Goal: Book appointment/travel/reservation

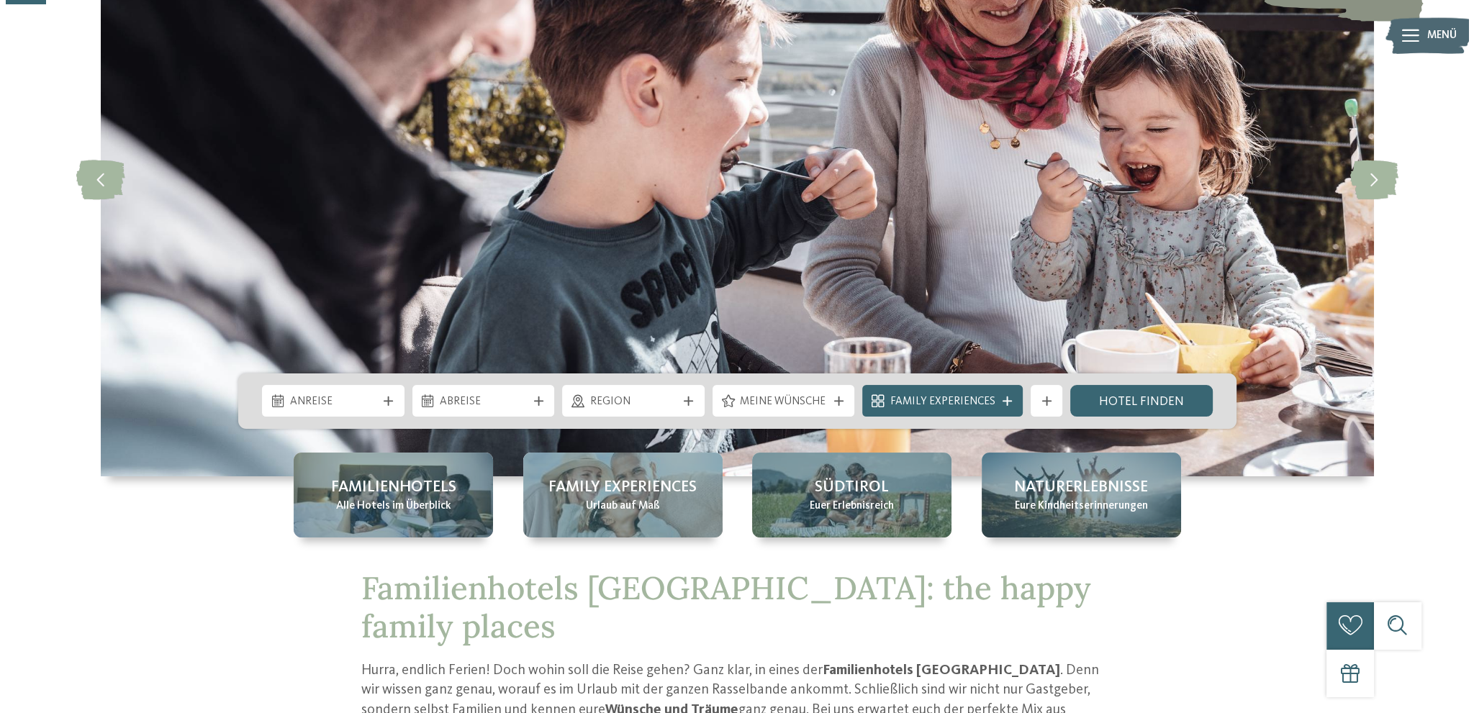
scroll to position [199, 0]
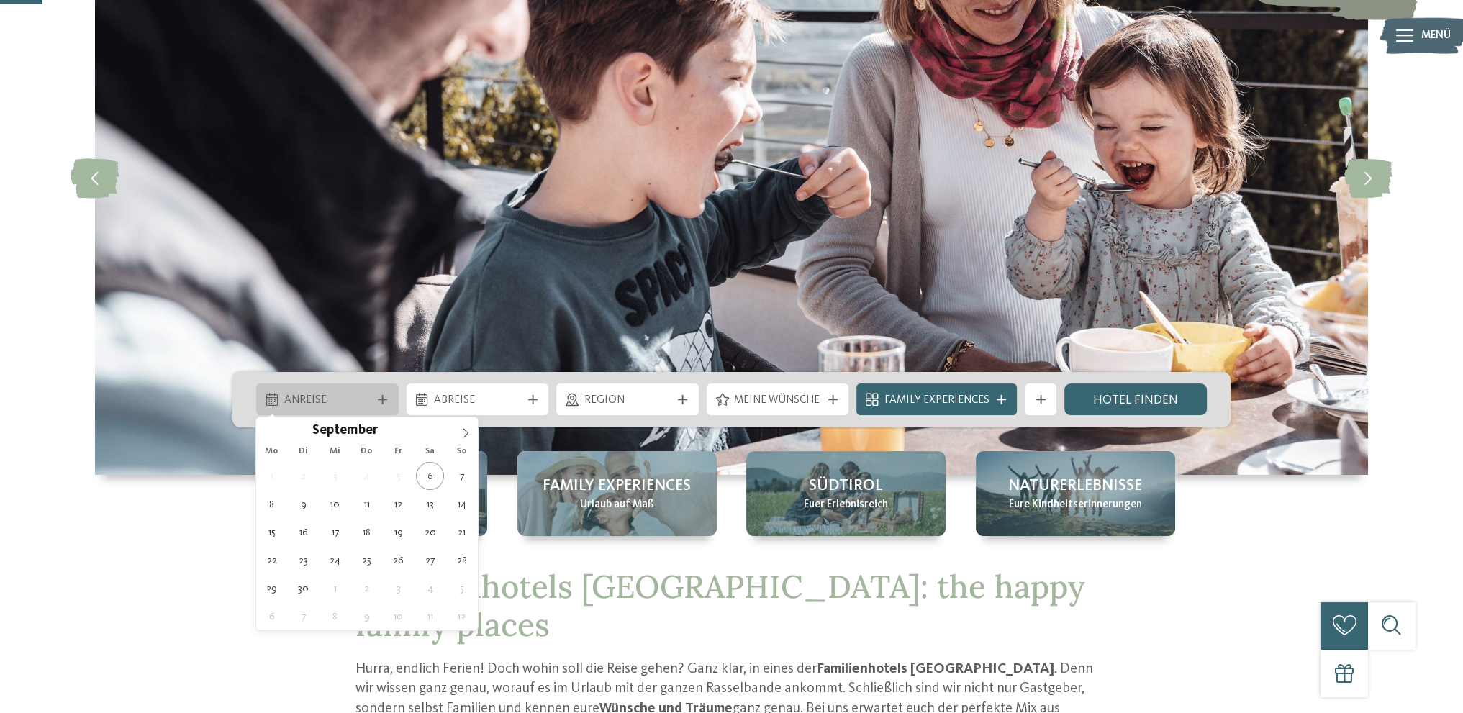
click at [360, 393] on span "Anreise" at bounding box center [327, 401] width 87 height 16
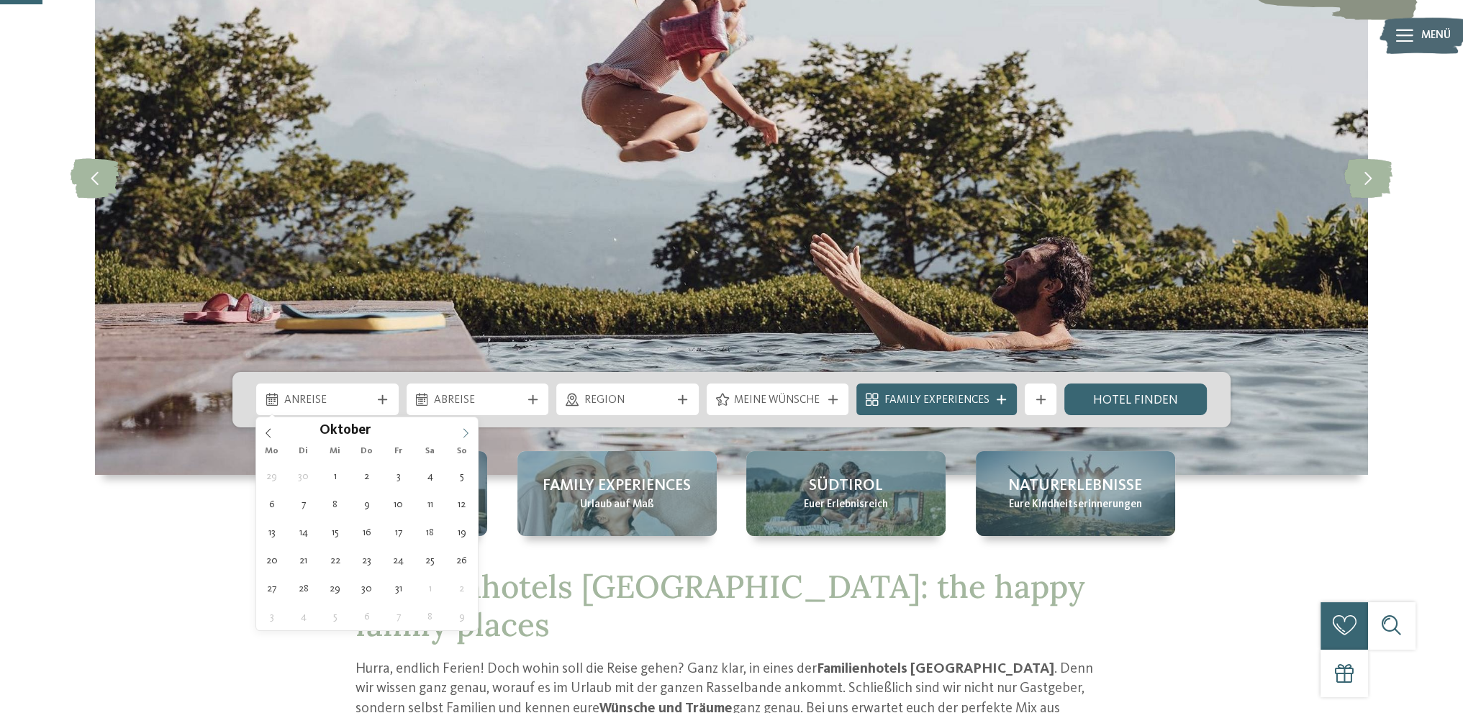
click at [463, 431] on icon at bounding box center [465, 433] width 10 height 10
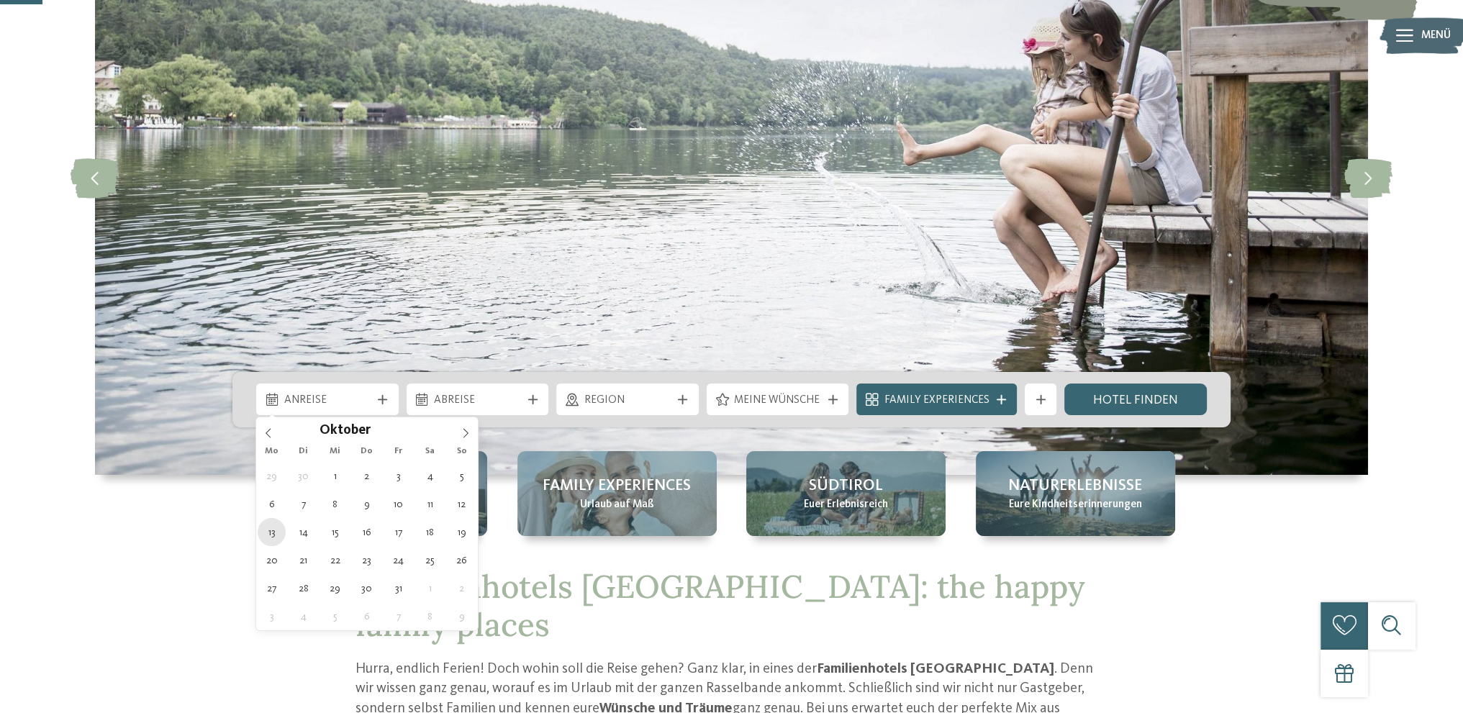
type div "[DATE]"
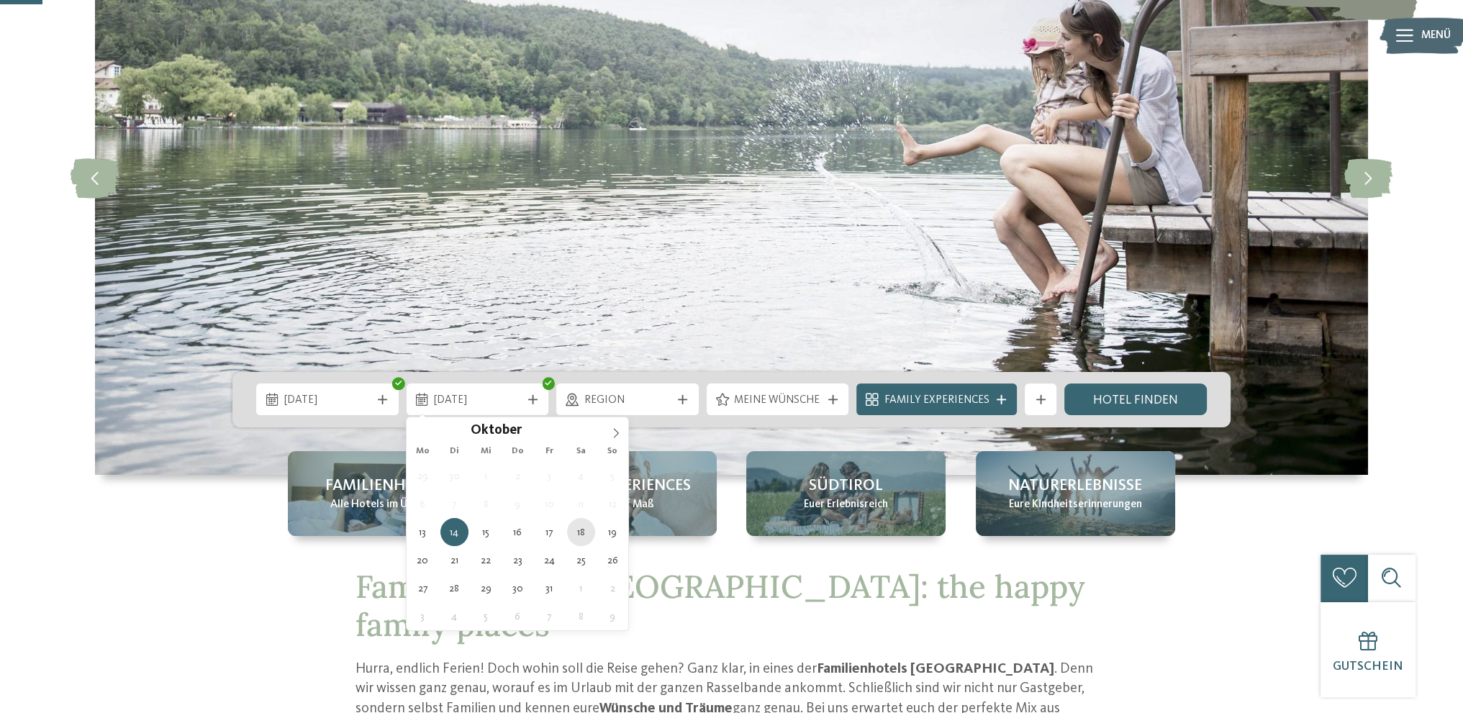
type div "[DATE]"
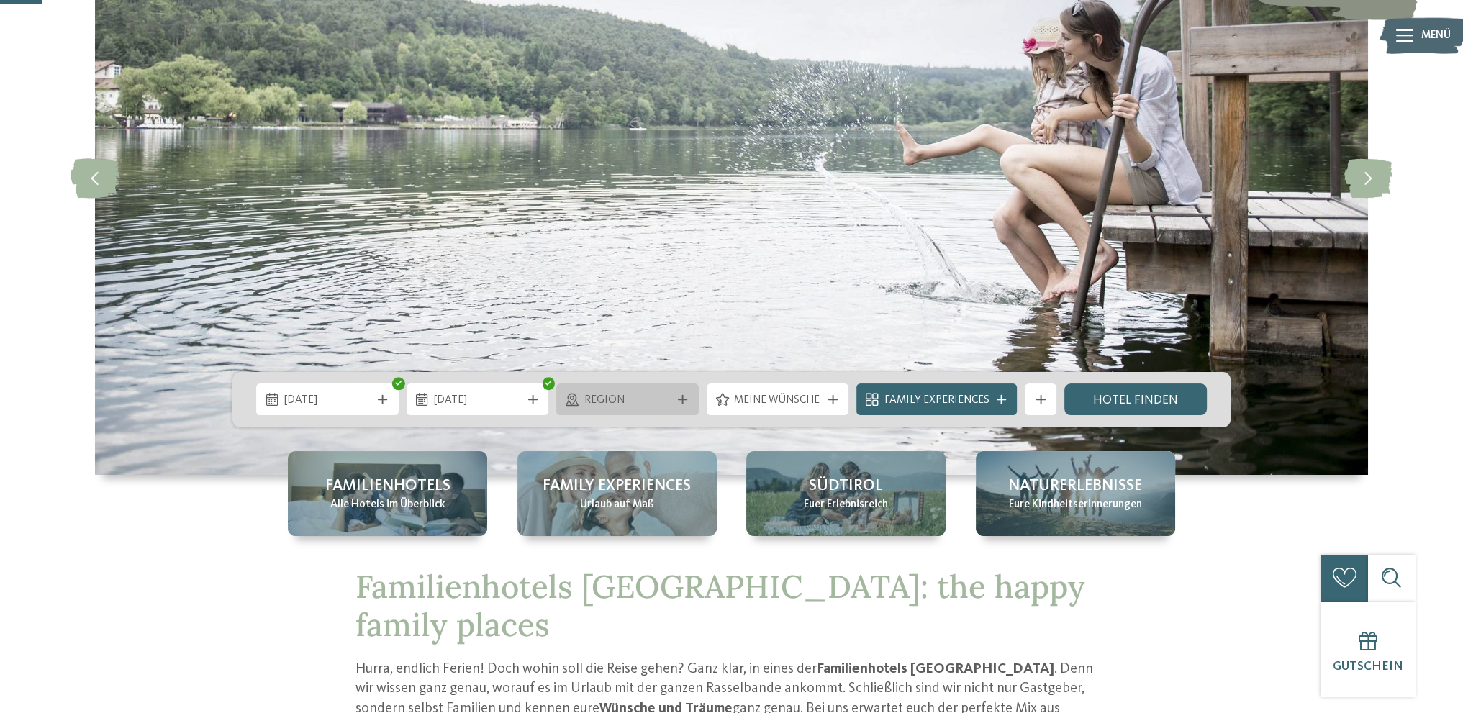
click at [663, 401] on span "Region" at bounding box center [627, 401] width 87 height 16
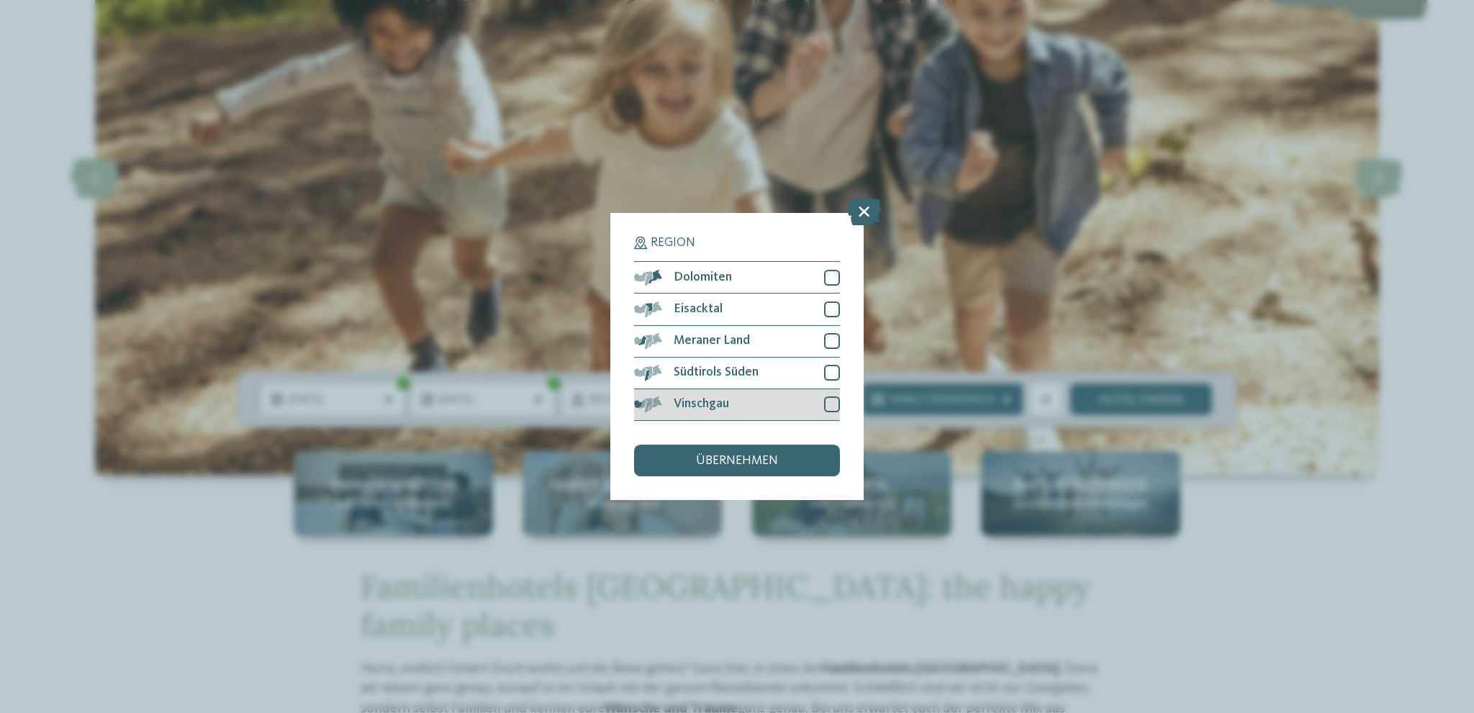
click at [810, 396] on div "Vinschgau" at bounding box center [737, 405] width 206 height 32
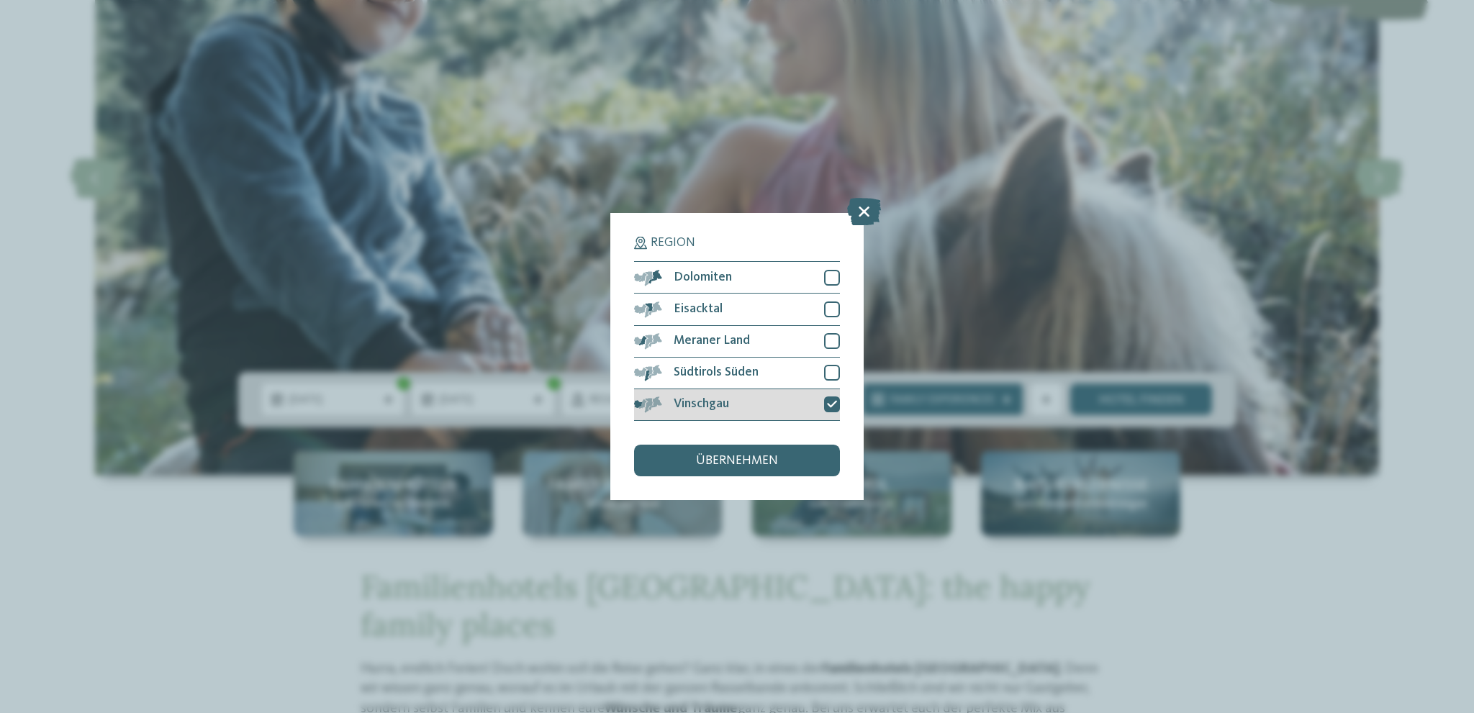
click at [835, 406] on icon at bounding box center [832, 403] width 10 height 9
click at [831, 399] on div at bounding box center [832, 404] width 16 height 16
click at [780, 470] on div "übernehmen" at bounding box center [737, 461] width 206 height 32
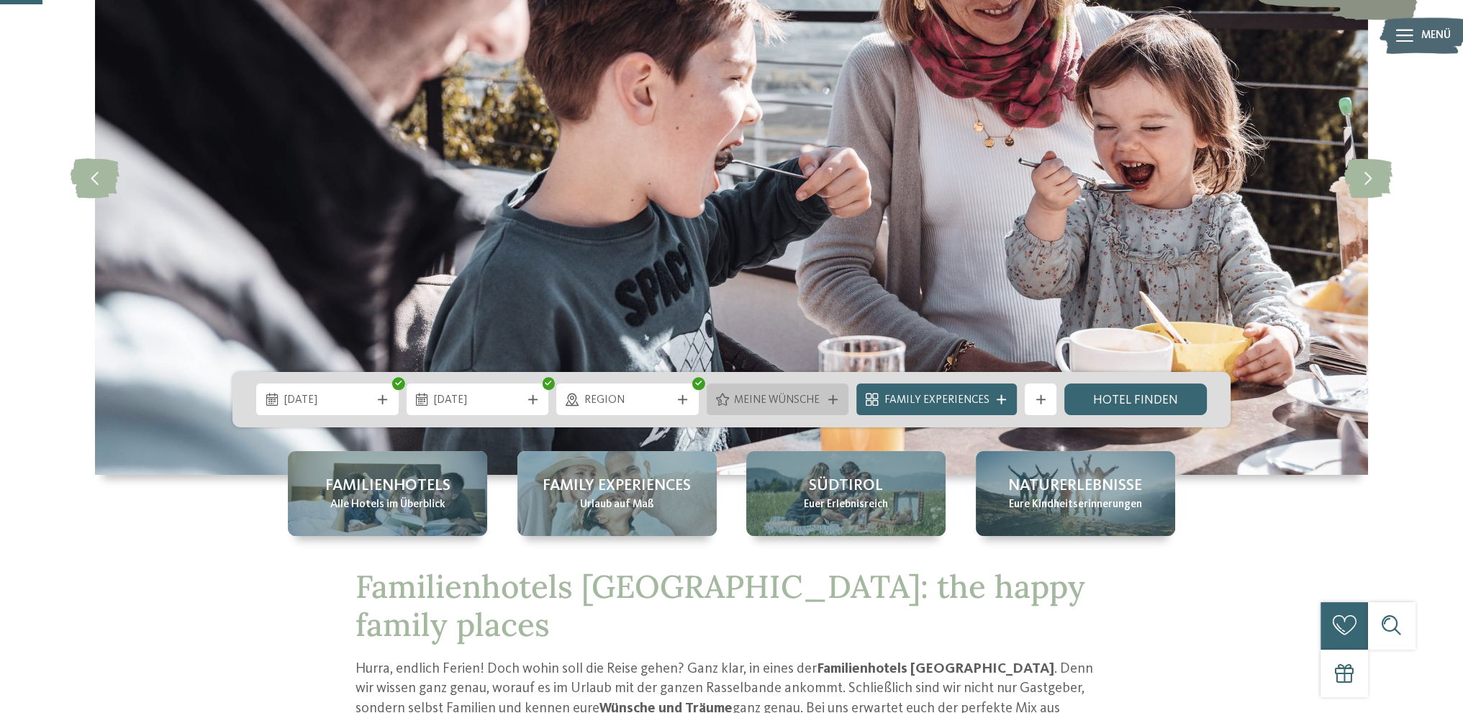
click at [823, 400] on div "Meine Wünsche" at bounding box center [777, 399] width 95 height 17
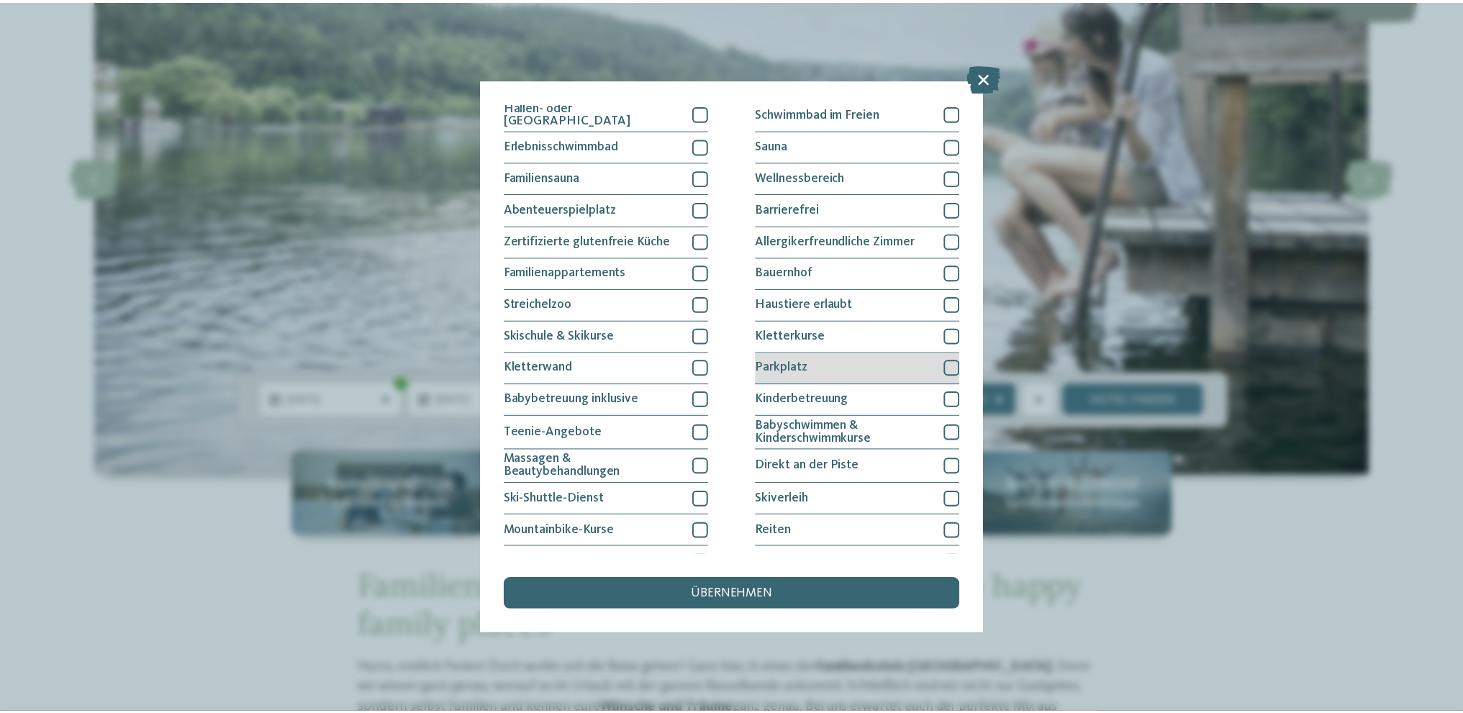
scroll to position [26, 0]
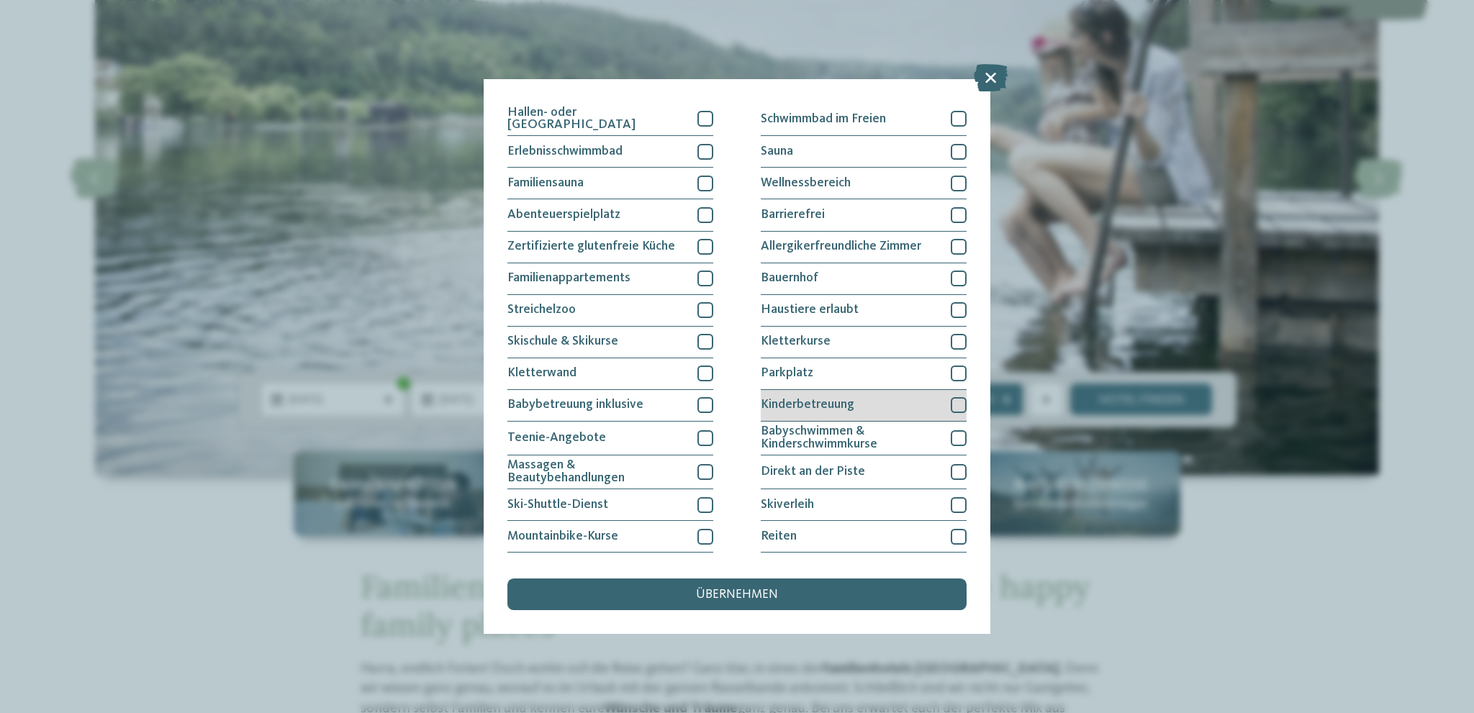
click at [952, 398] on div at bounding box center [958, 405] width 16 height 16
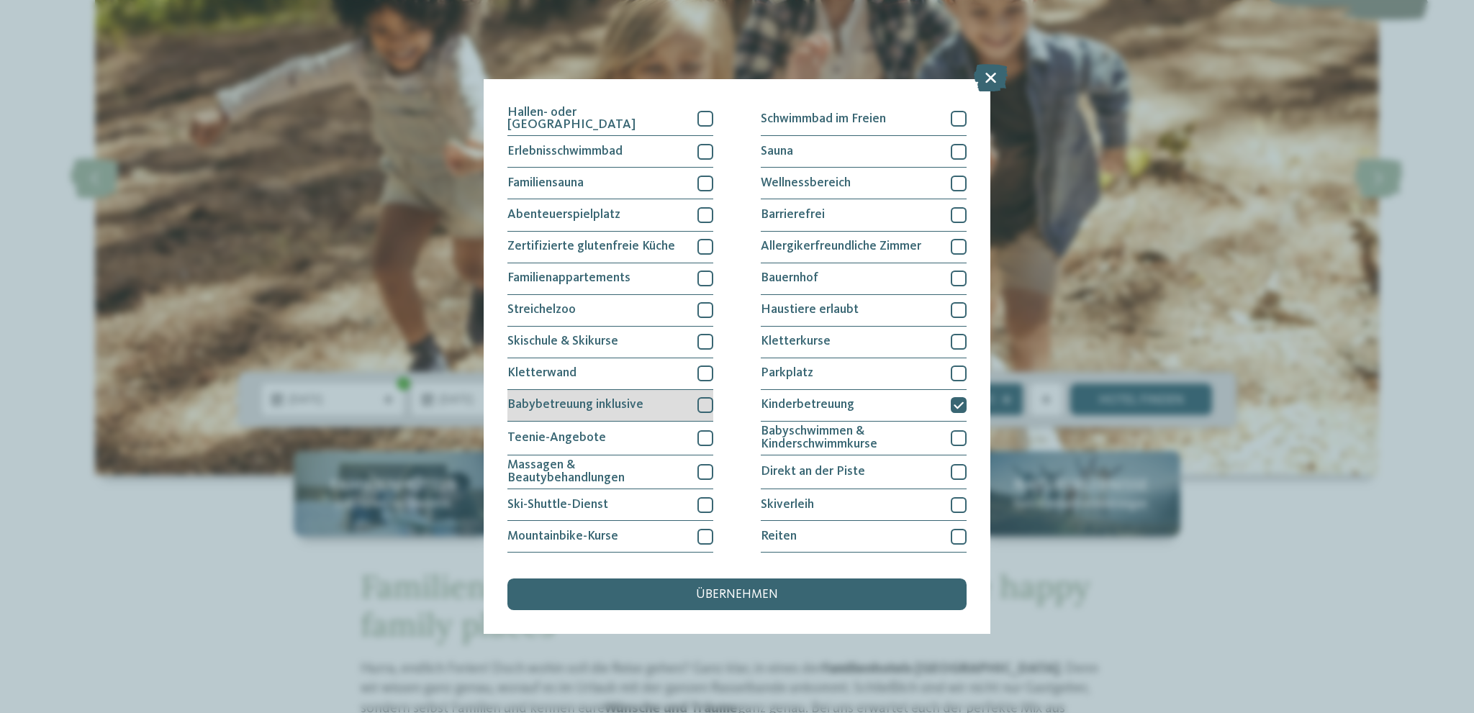
click at [703, 402] on div at bounding box center [705, 405] width 16 height 16
click at [703, 404] on icon at bounding box center [705, 405] width 10 height 9
click at [703, 404] on div at bounding box center [705, 405] width 16 height 16
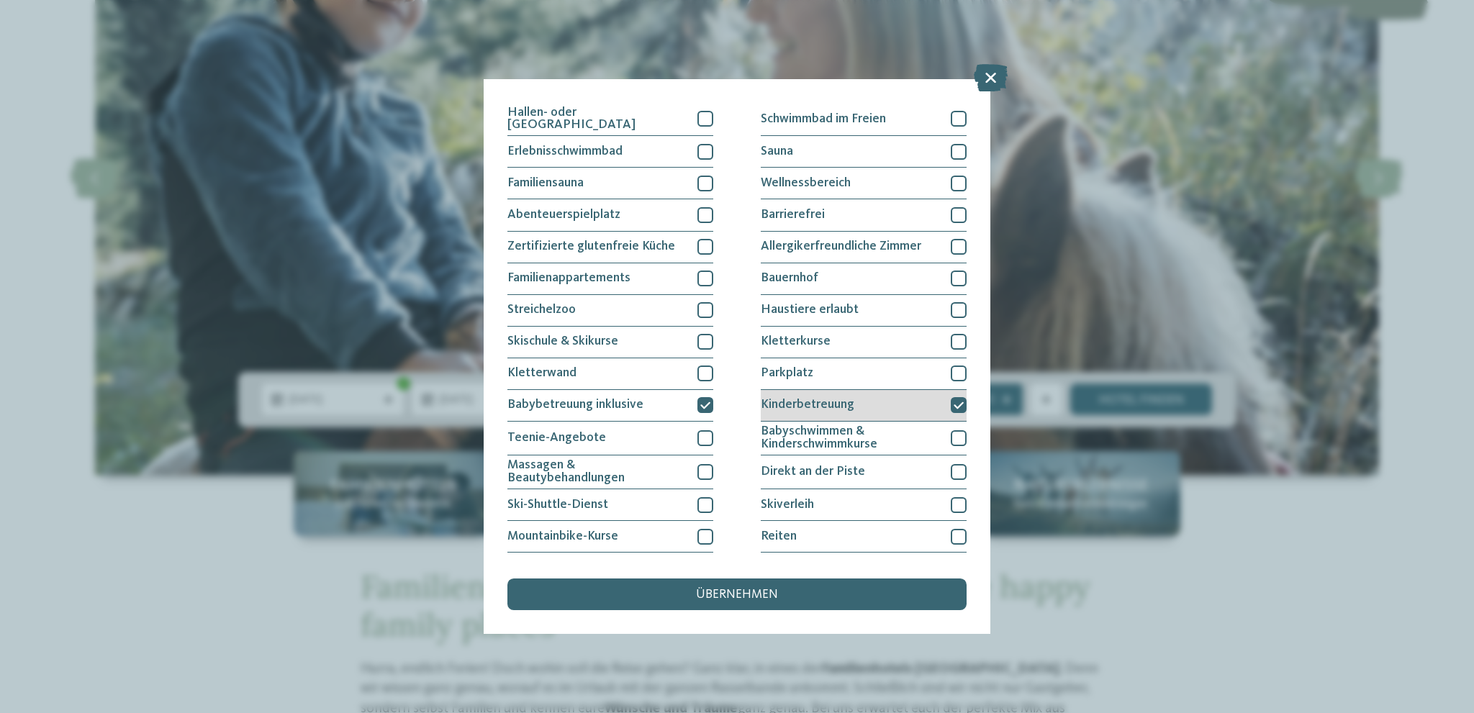
click at [955, 405] on icon at bounding box center [958, 405] width 10 height 9
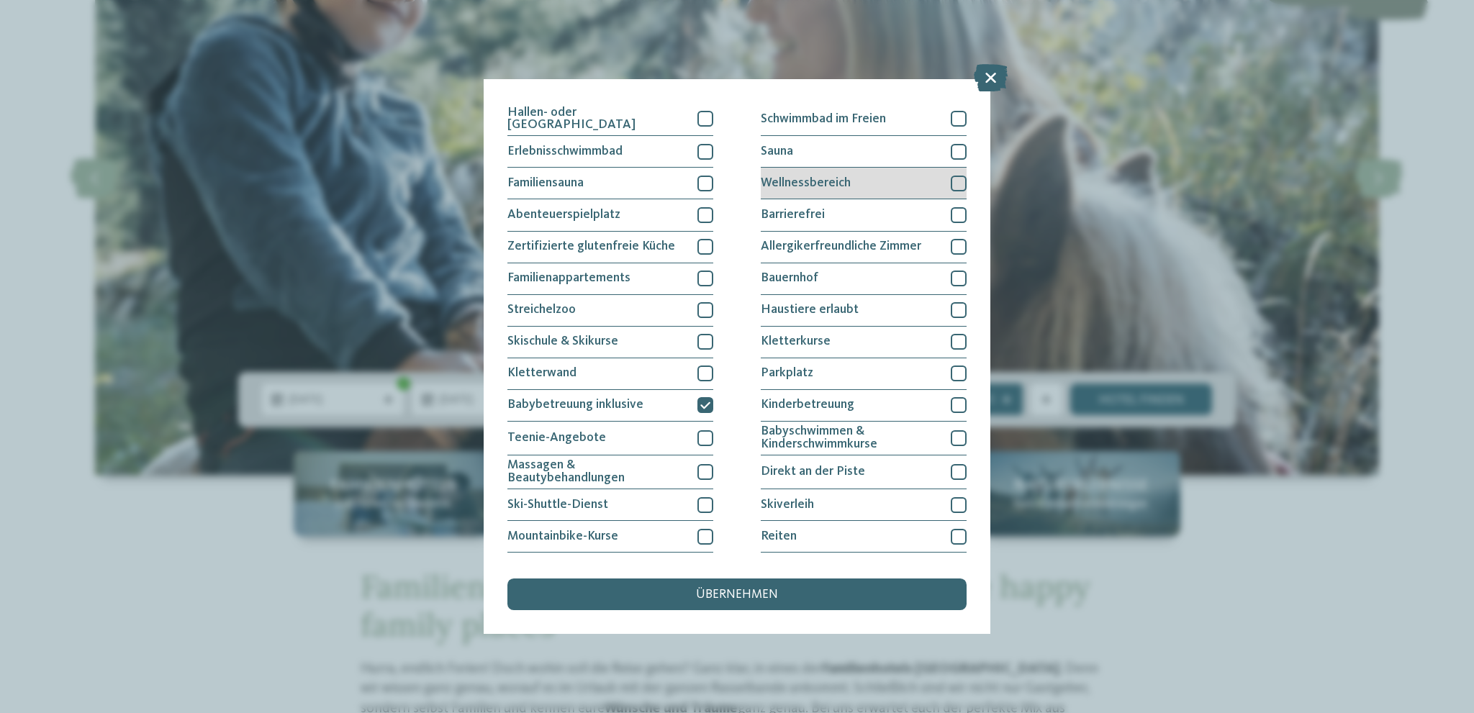
click at [950, 181] on div at bounding box center [958, 184] width 16 height 16
click at [711, 584] on div "übernehmen" at bounding box center [736, 594] width 459 height 32
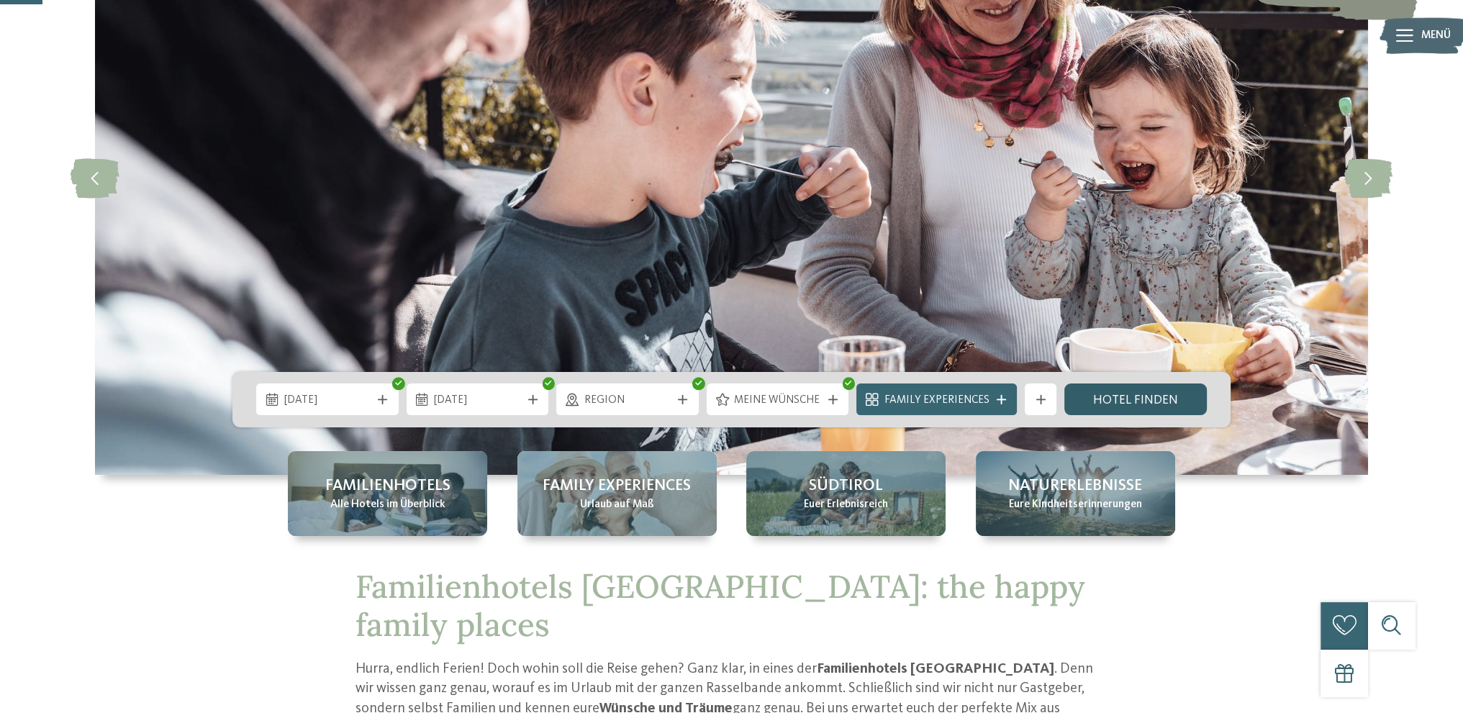
click at [1131, 410] on link "Hotel finden" at bounding box center [1135, 399] width 142 height 32
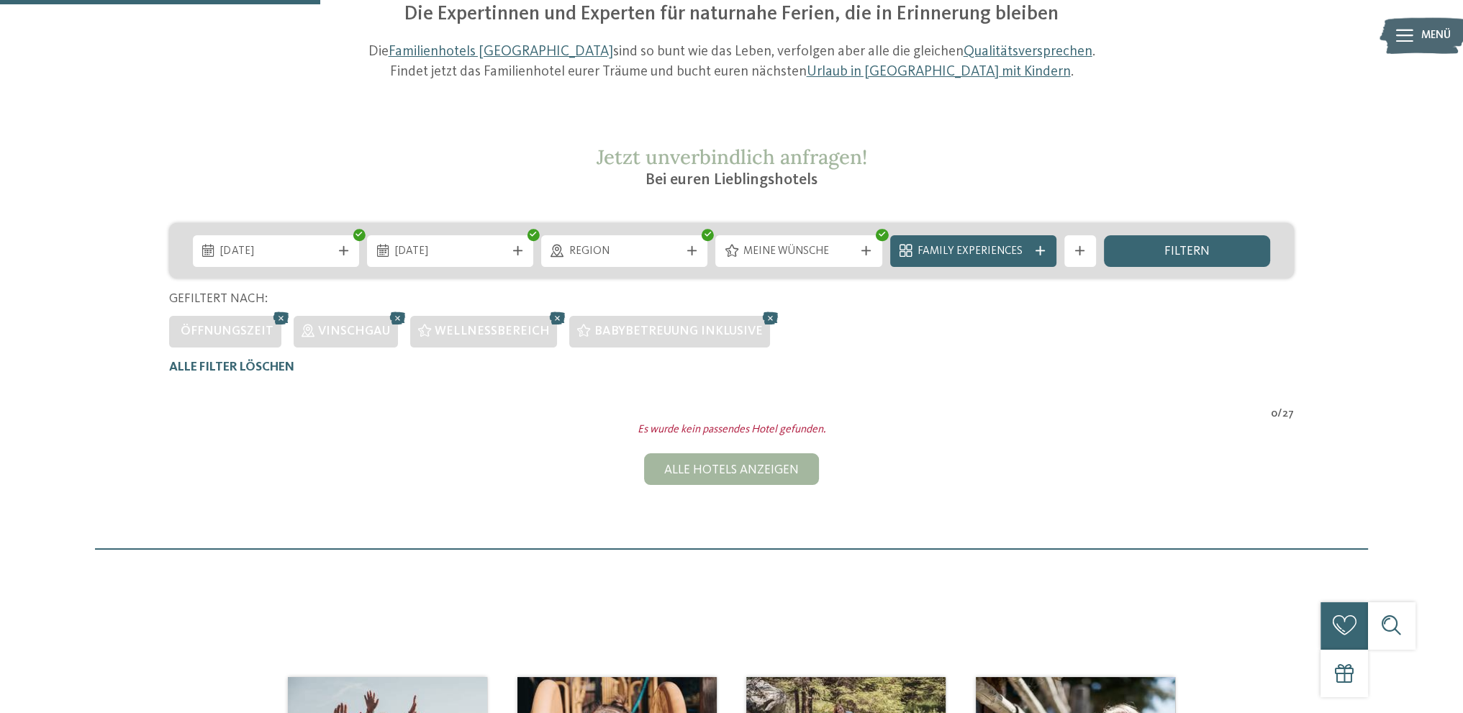
scroll to position [184, 0]
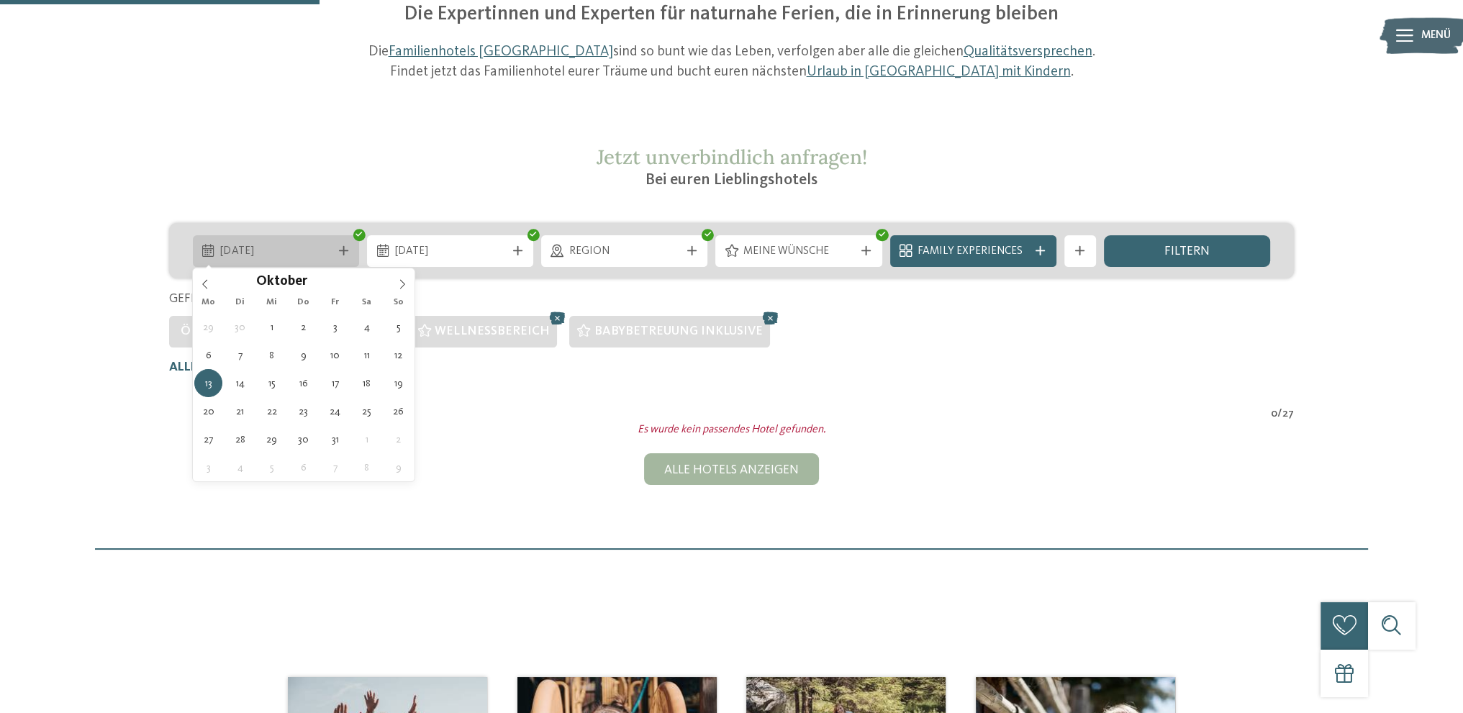
click at [296, 249] on span "[DATE]" at bounding box center [275, 252] width 111 height 16
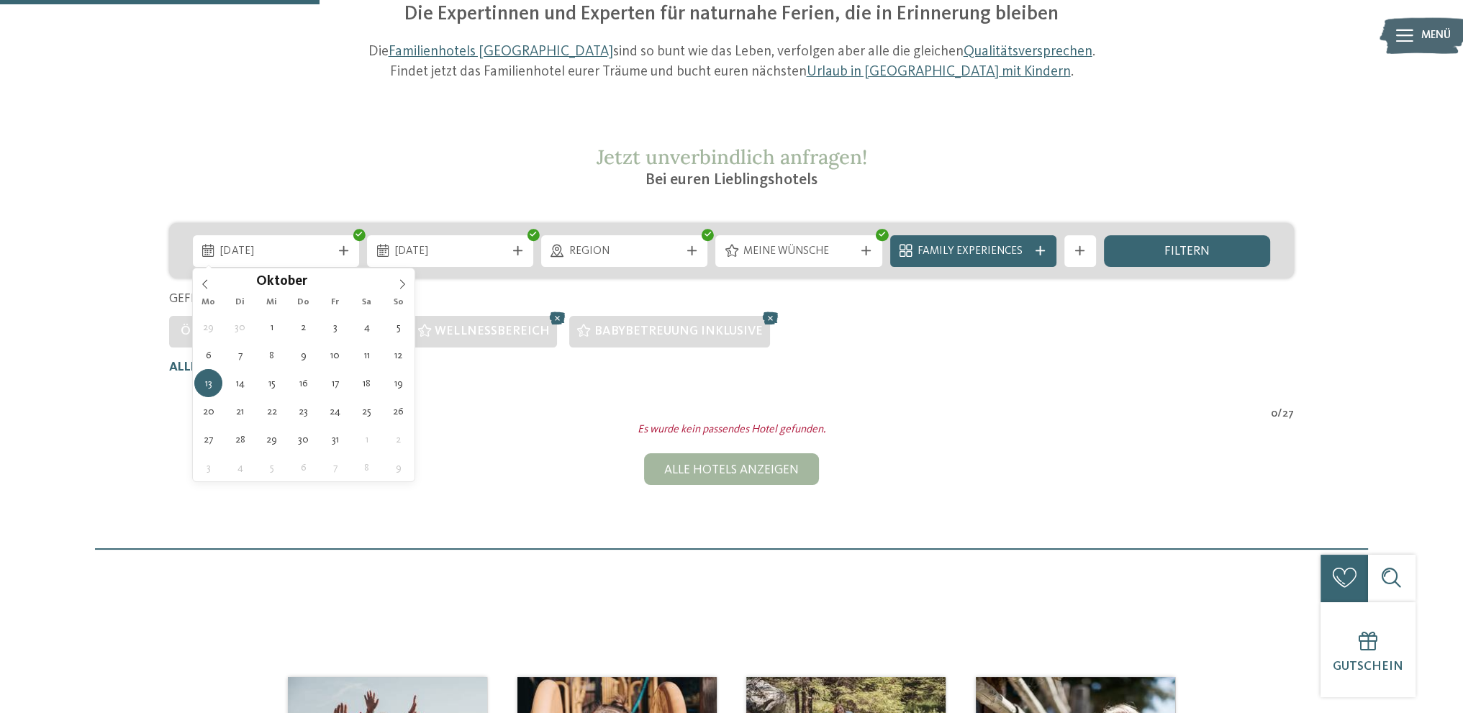
click at [400, 293] on div "Mo Di Mi Do Fr Sa So" at bounding box center [304, 303] width 222 height 20
click at [401, 284] on icon at bounding box center [402, 284] width 10 height 10
type div "[DATE]"
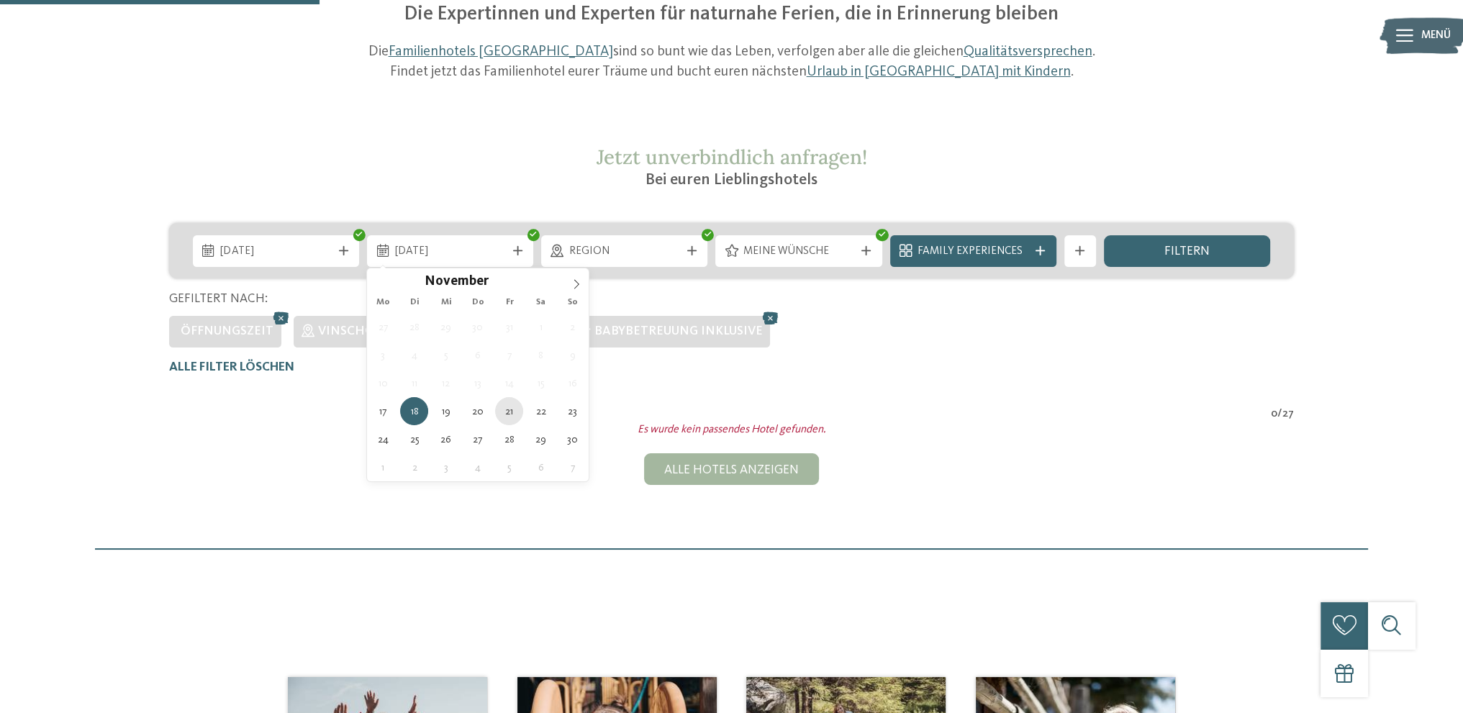
type div "[DATE]"
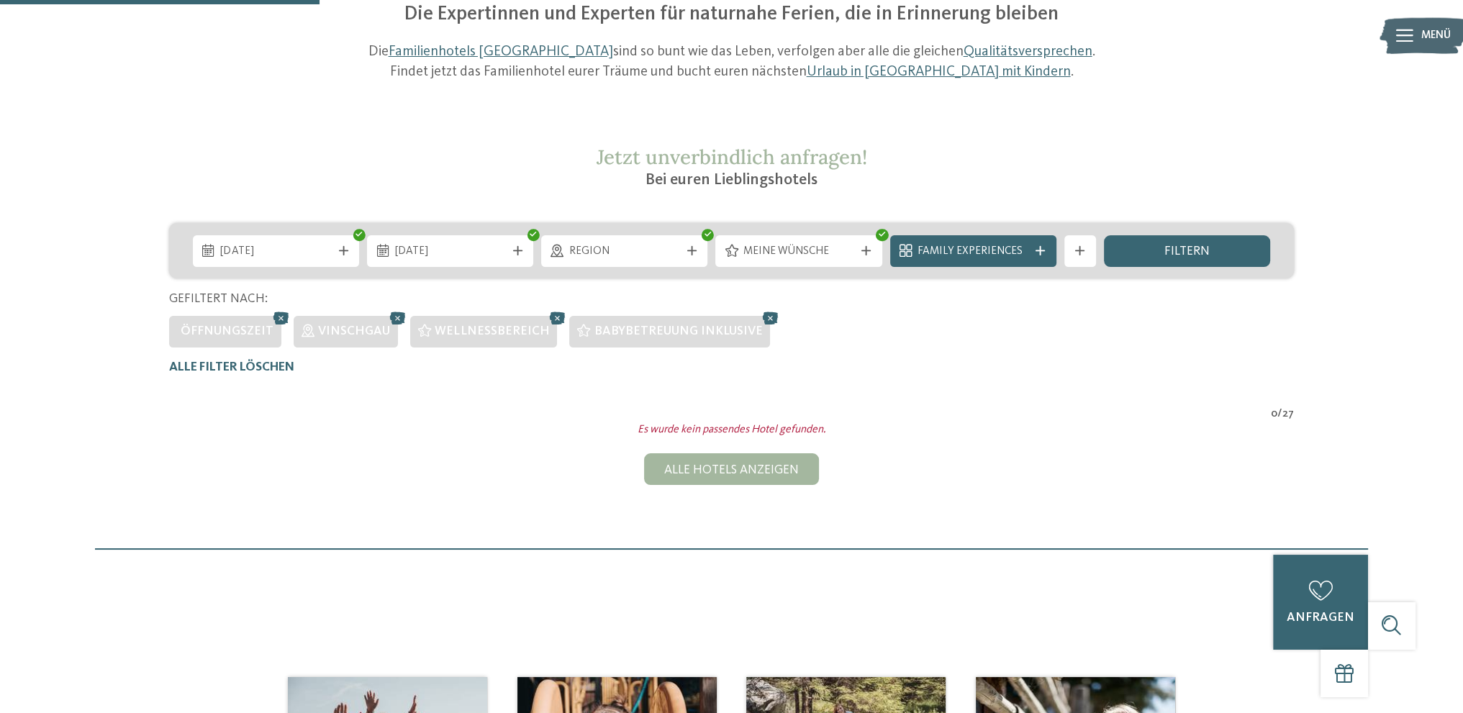
click at [1206, 268] on div "[DATE] [DATE]" at bounding box center [731, 250] width 1125 height 55
click at [1197, 247] on span "filtern" at bounding box center [1186, 251] width 45 height 13
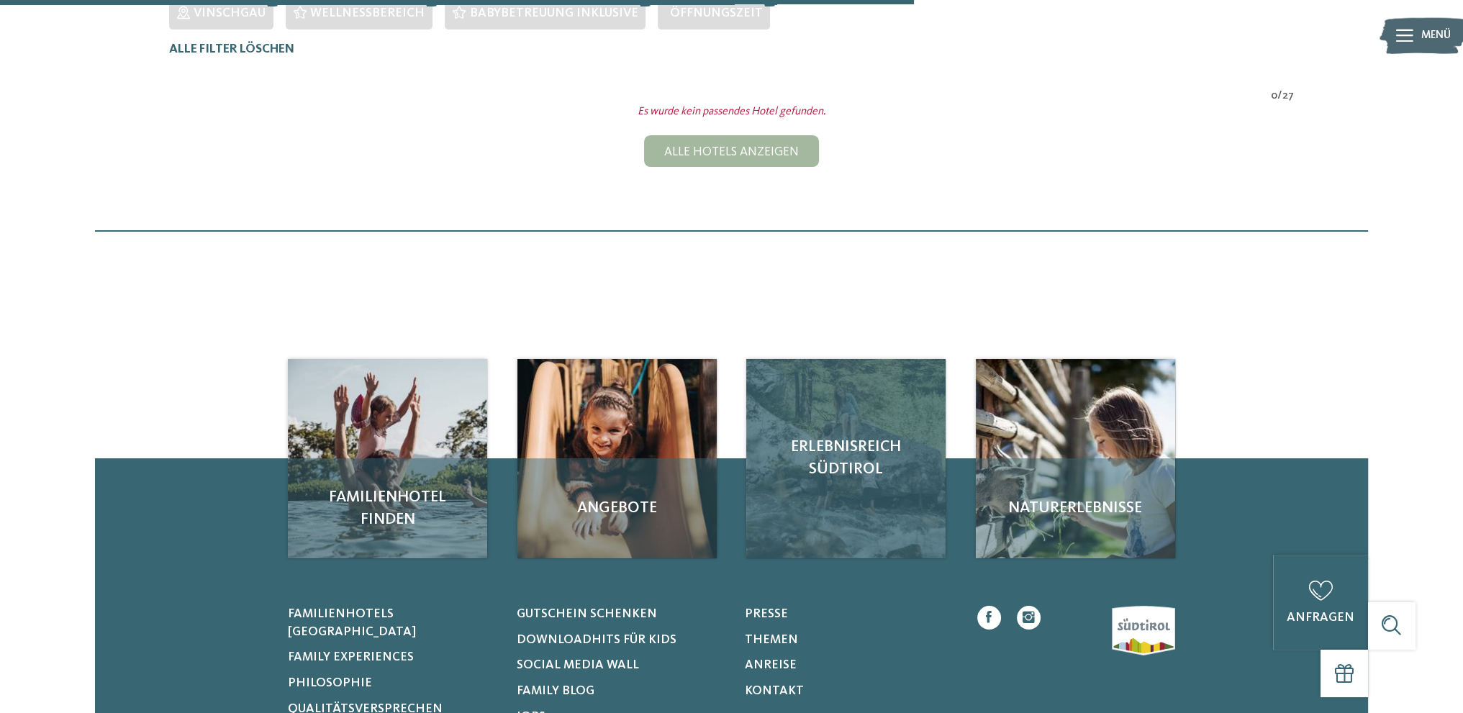
scroll to position [527, 0]
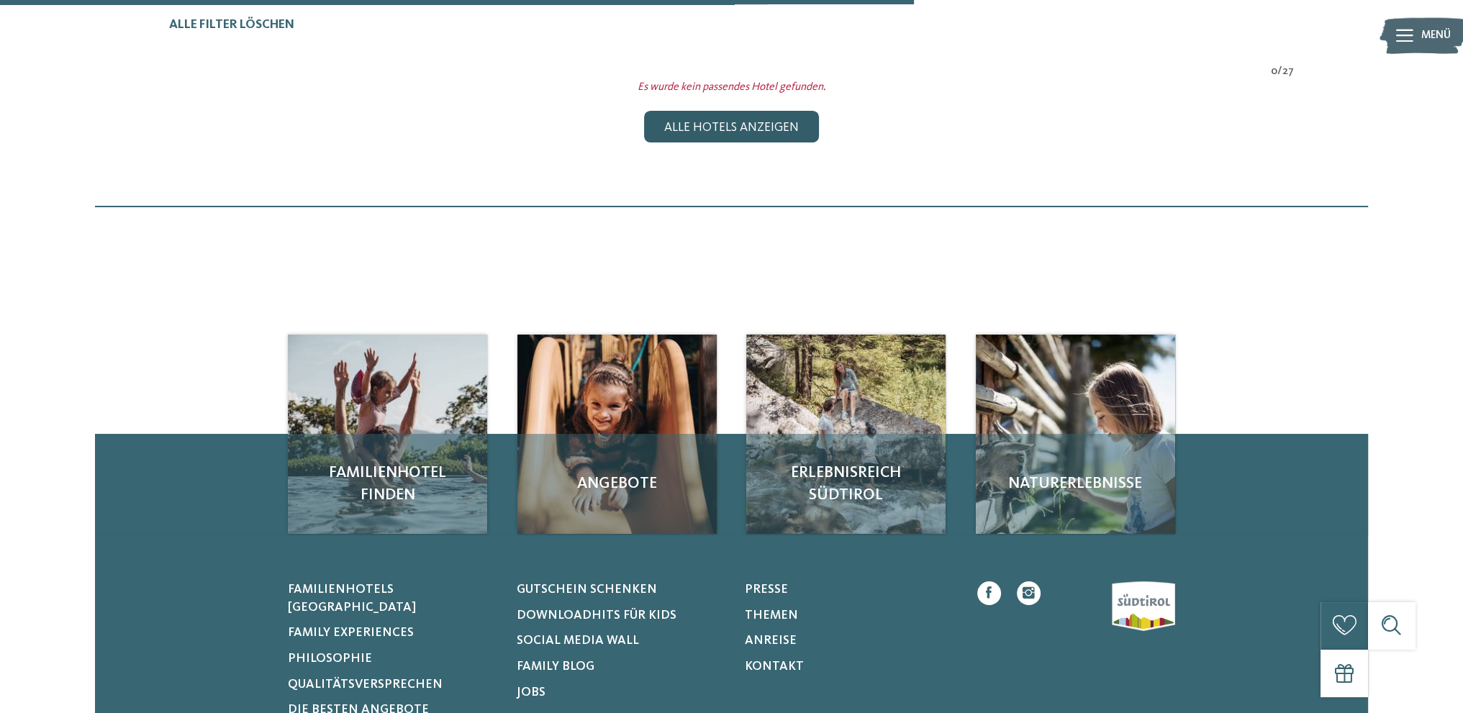
click at [745, 131] on div "Alle Hotels anzeigen" at bounding box center [731, 127] width 174 height 32
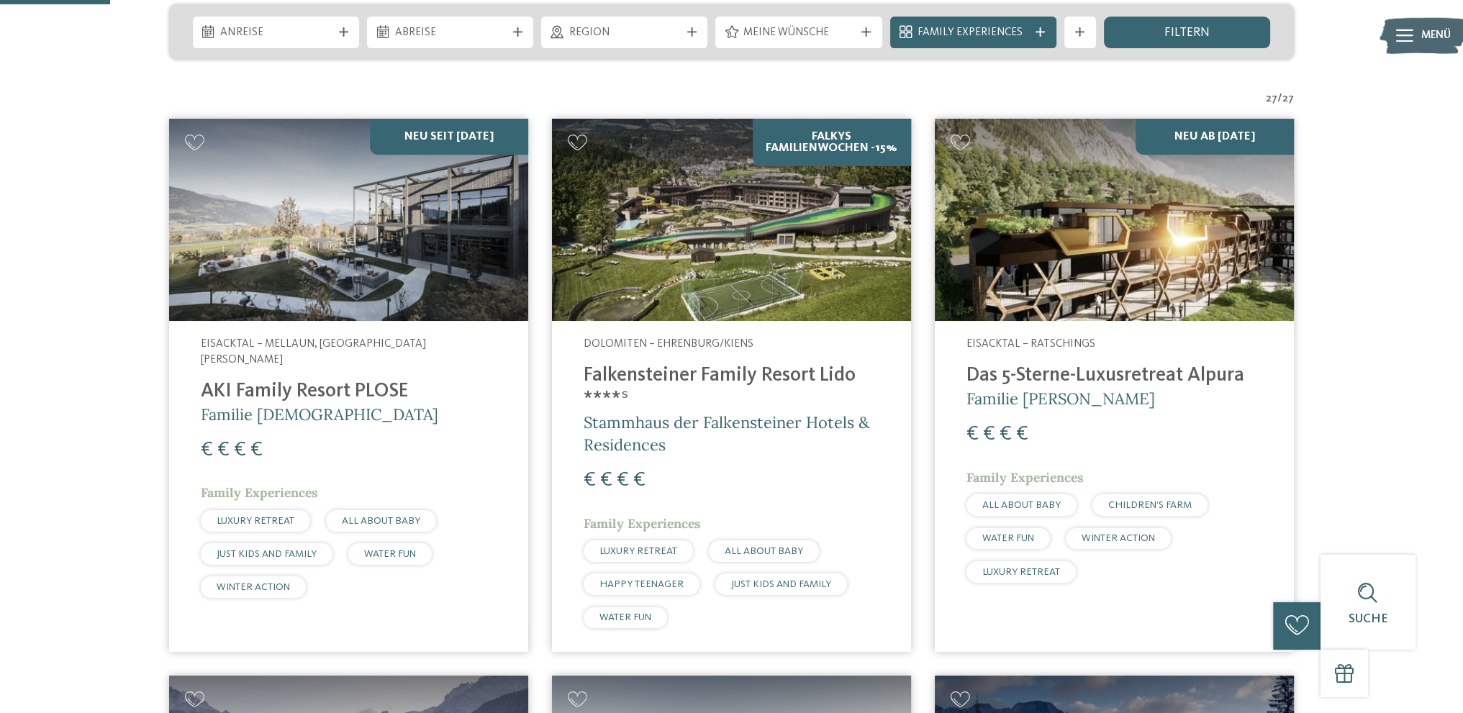
scroll to position [403, 0]
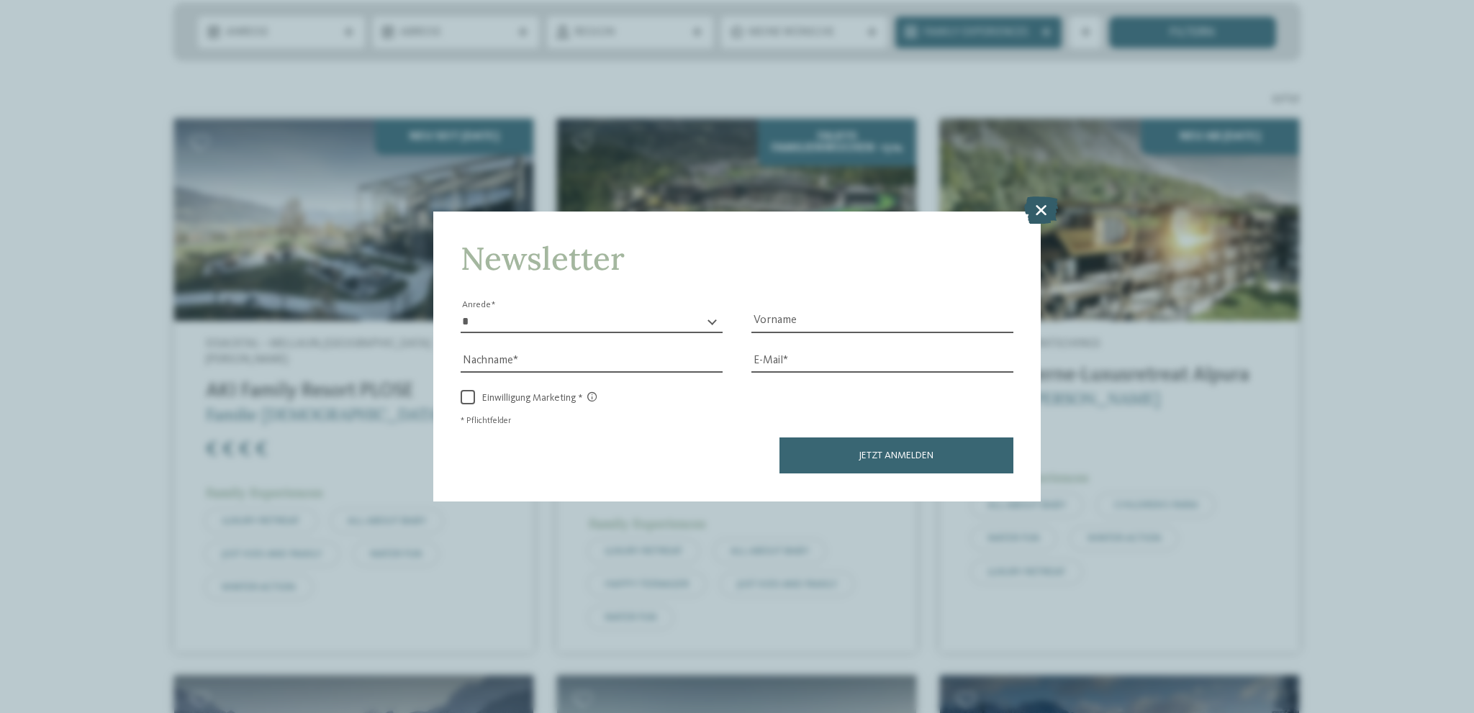
click at [1042, 204] on icon at bounding box center [1041, 209] width 34 height 27
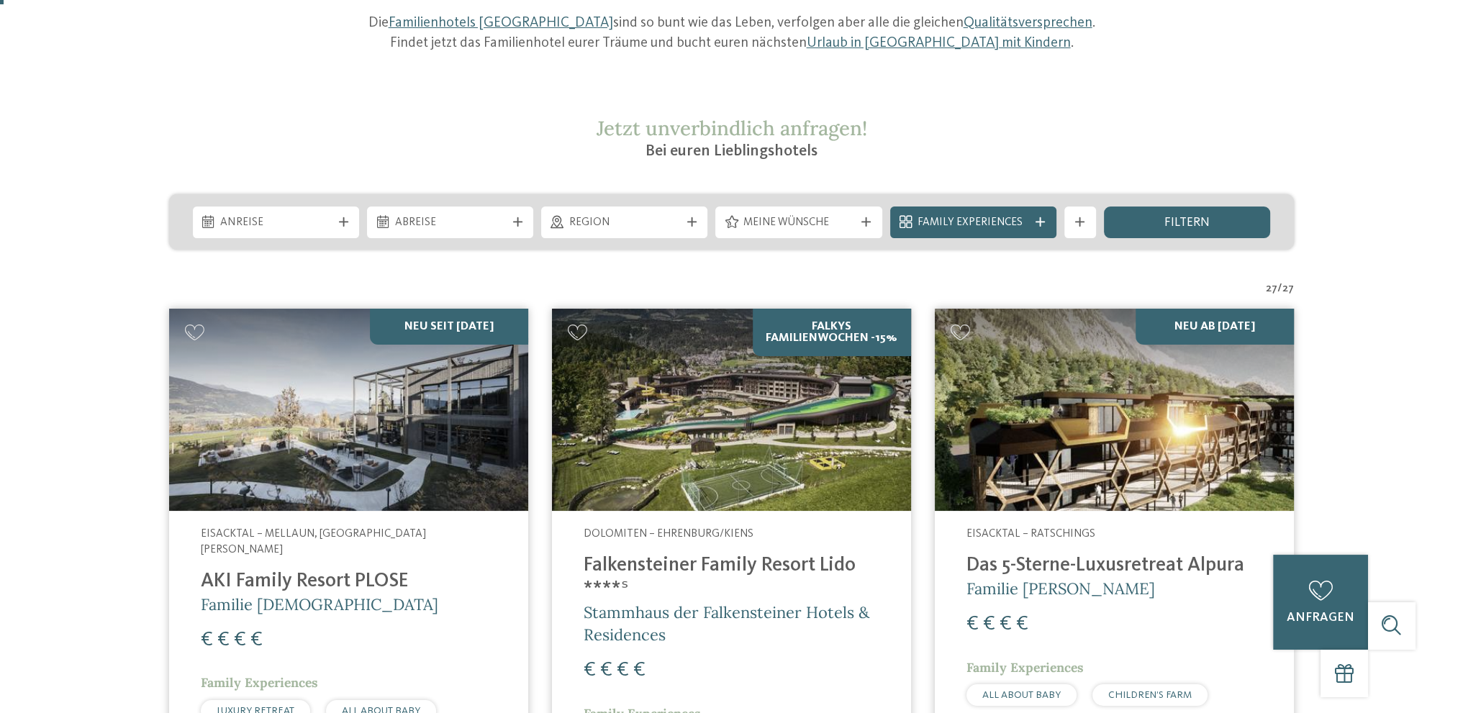
scroll to position [0, 0]
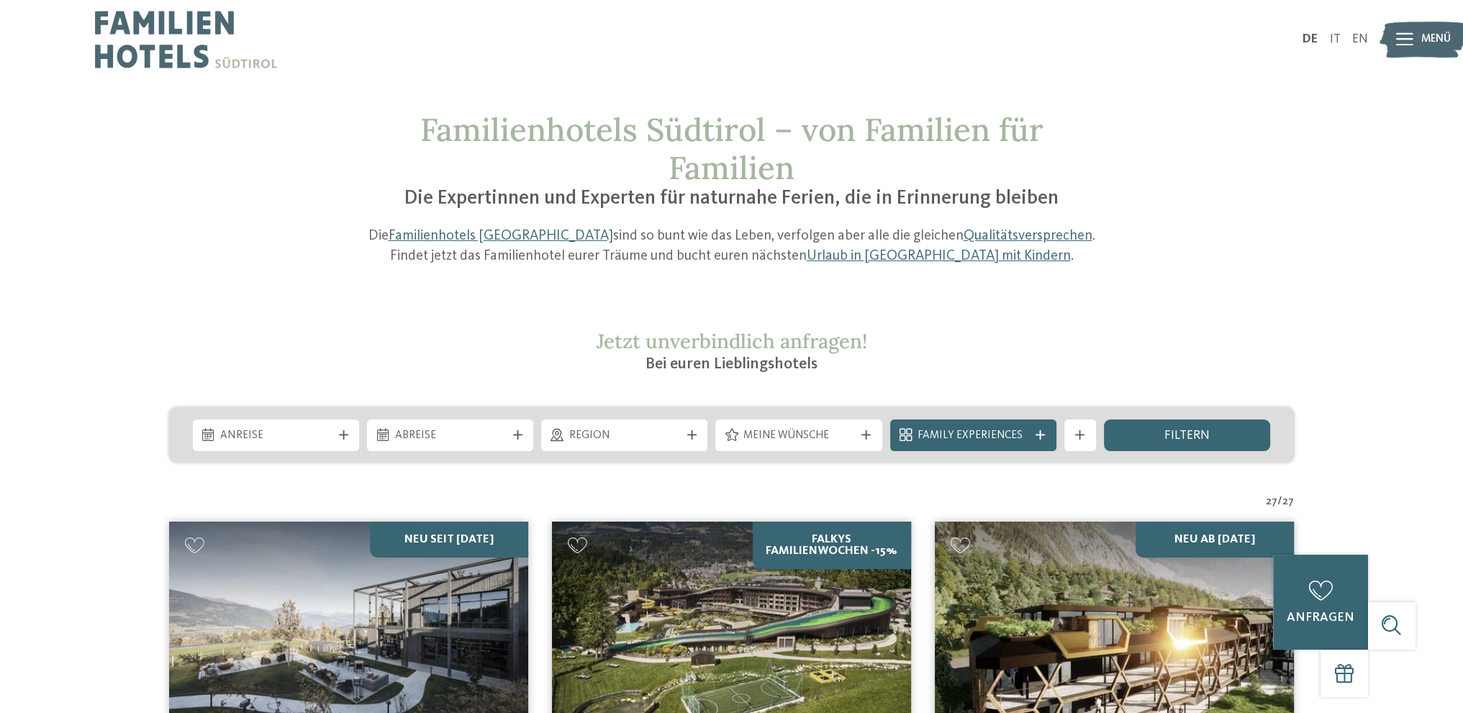
click at [650, 417] on div "Anreise Abreise" at bounding box center [731, 434] width 1125 height 55
click at [640, 434] on span "Region" at bounding box center [624, 436] width 111 height 16
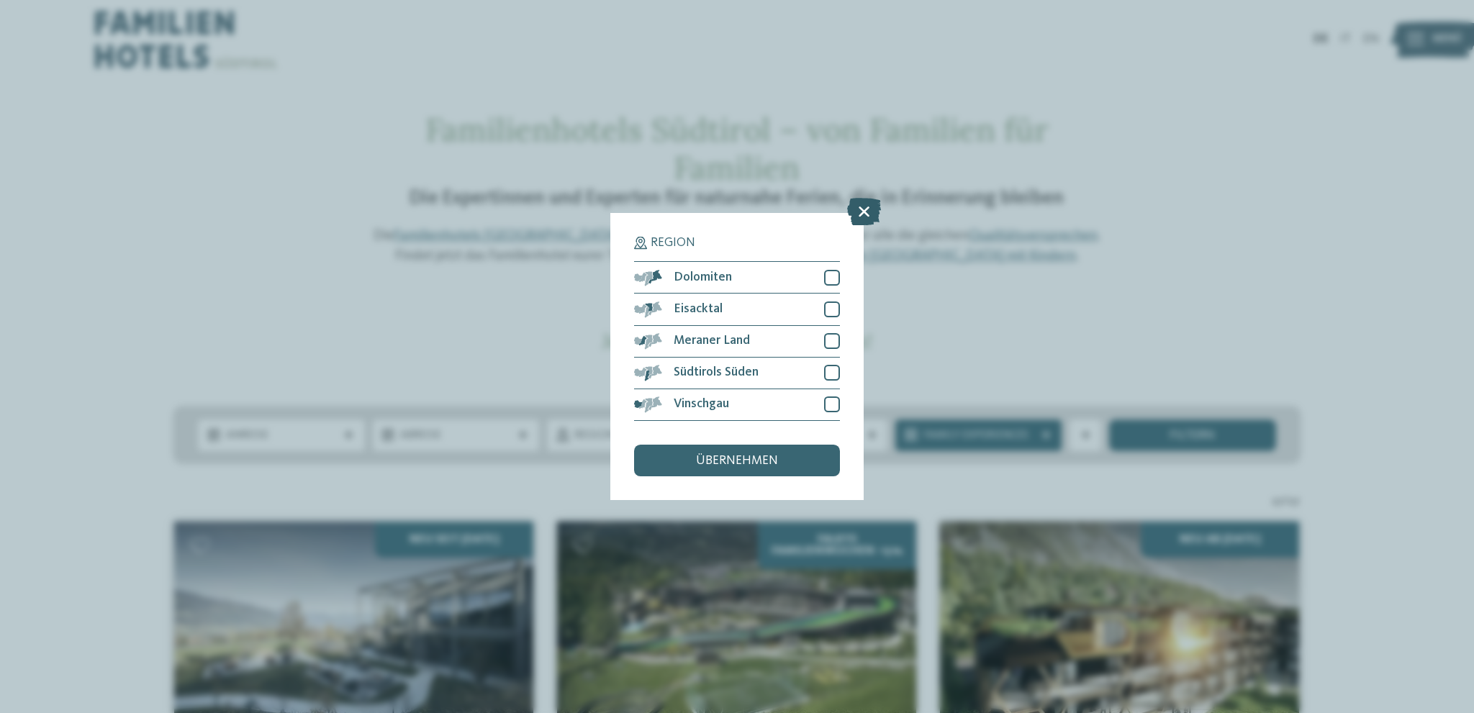
click at [879, 212] on icon at bounding box center [864, 212] width 34 height 27
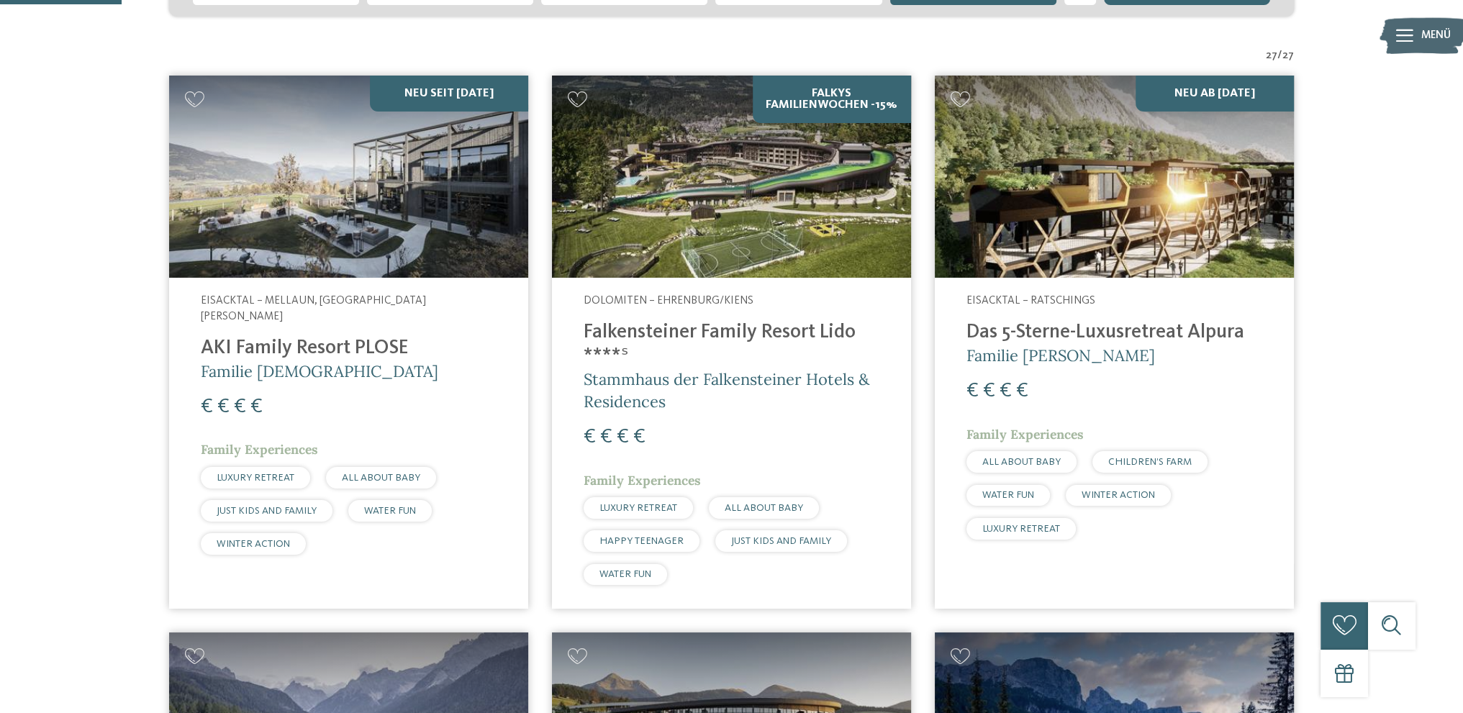
scroll to position [463, 0]
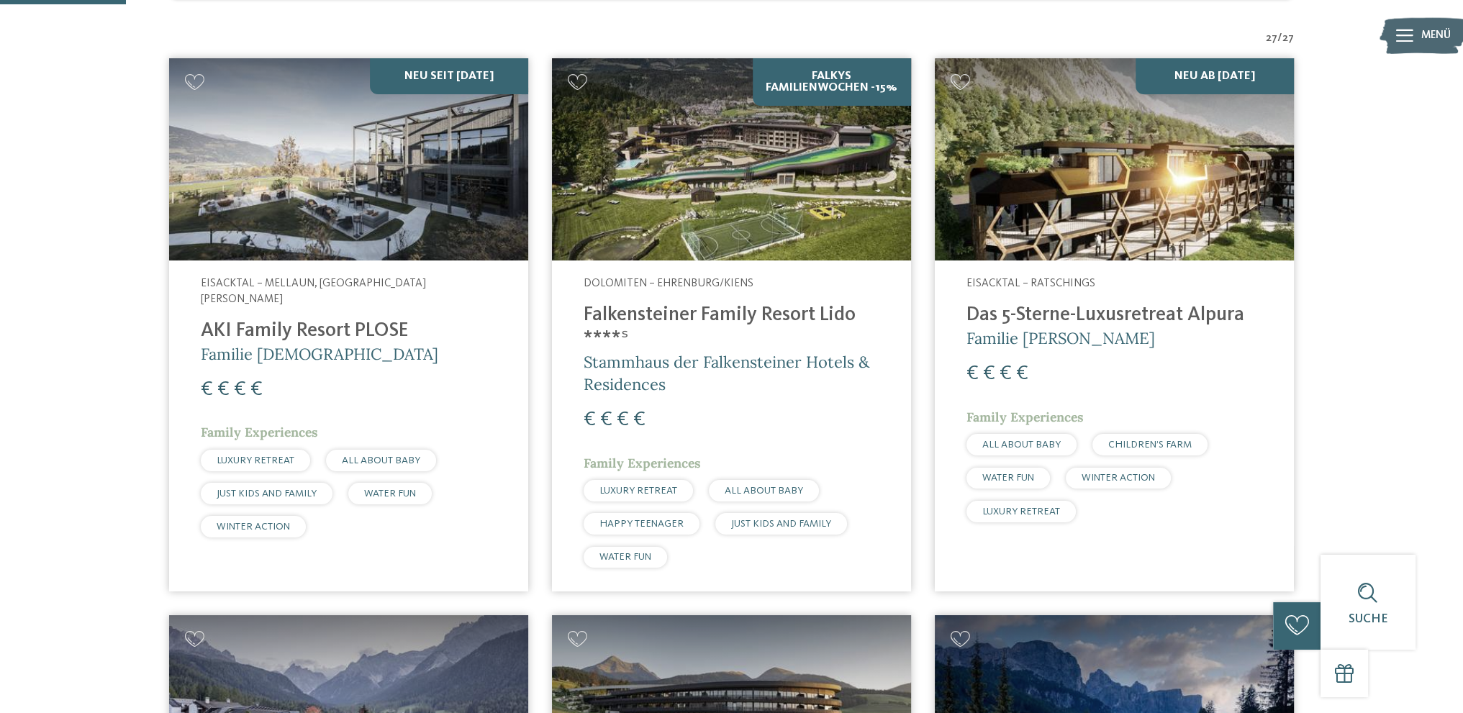
click at [368, 192] on img at bounding box center [348, 159] width 359 height 202
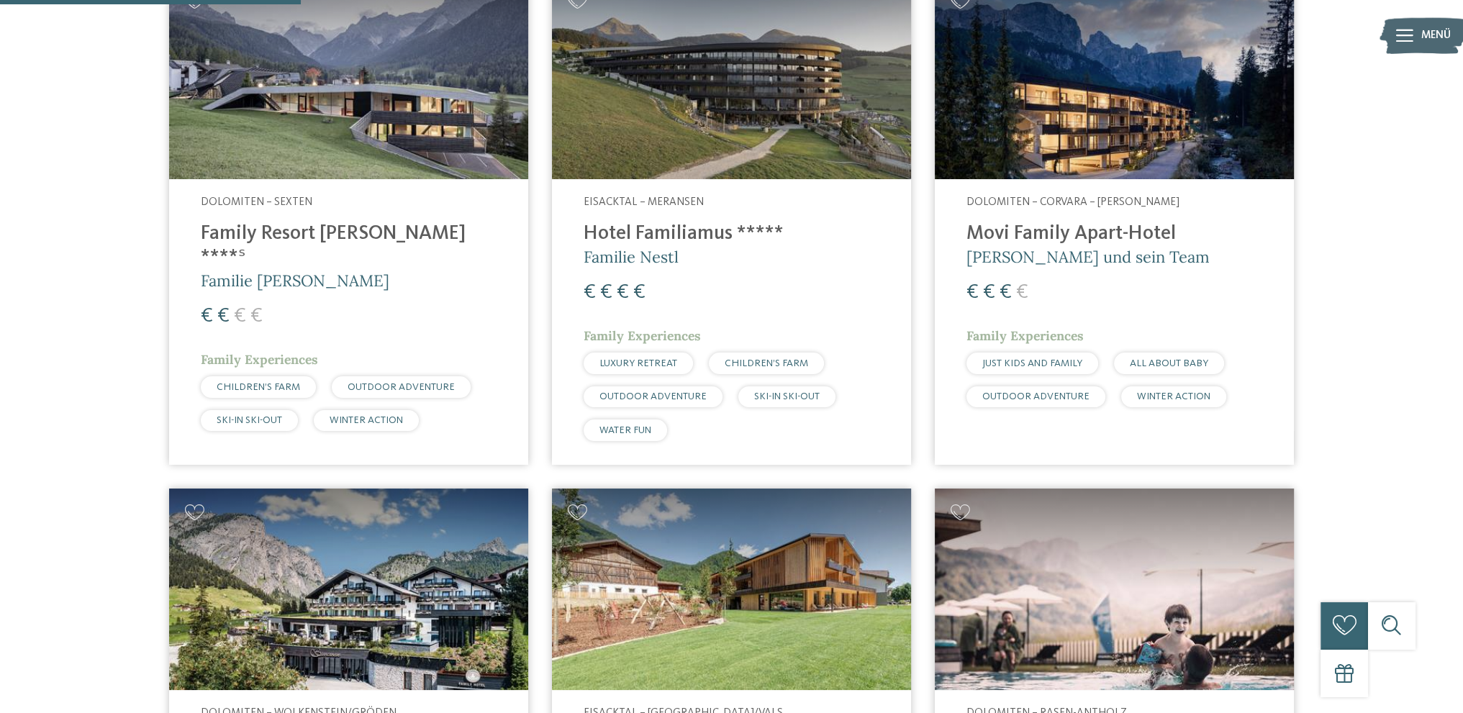
scroll to position [1102, 0]
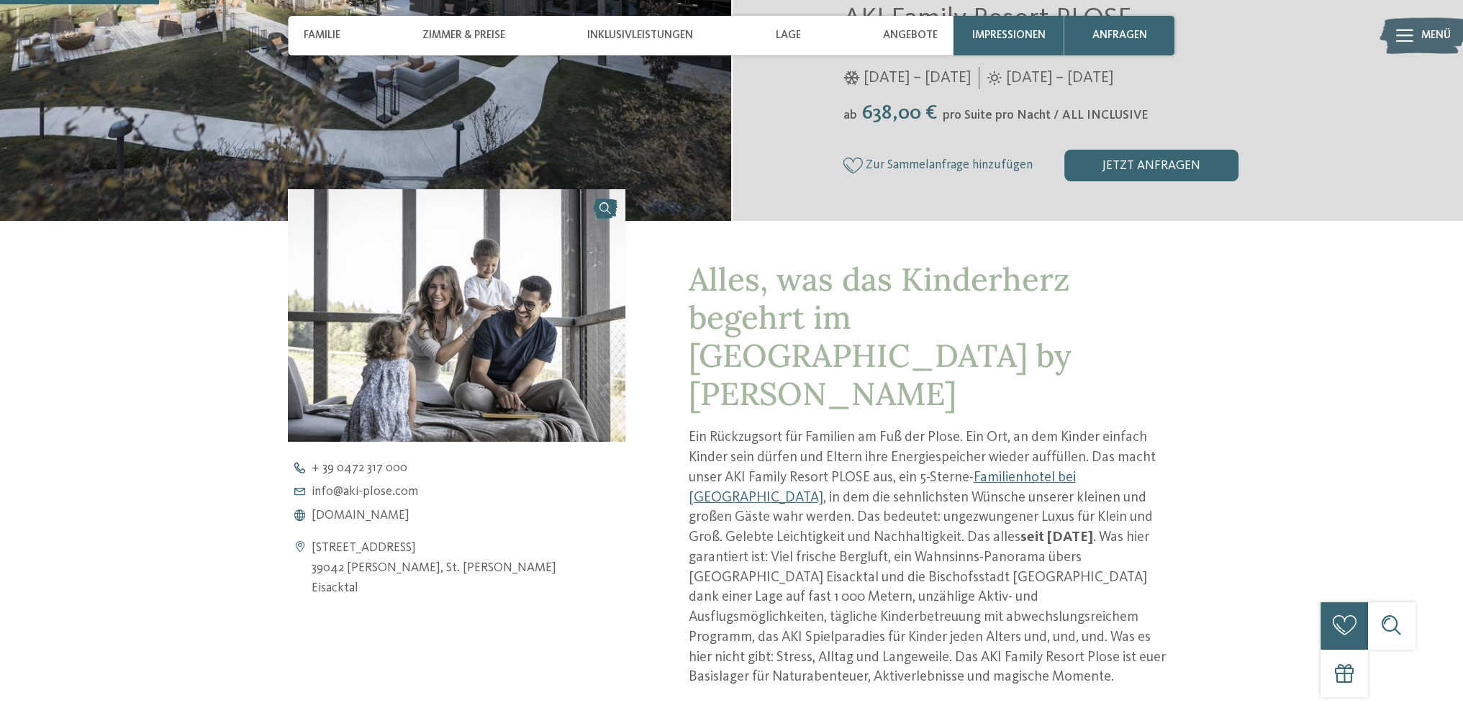
scroll to position [604, 0]
